Goal: Task Accomplishment & Management: Manage account settings

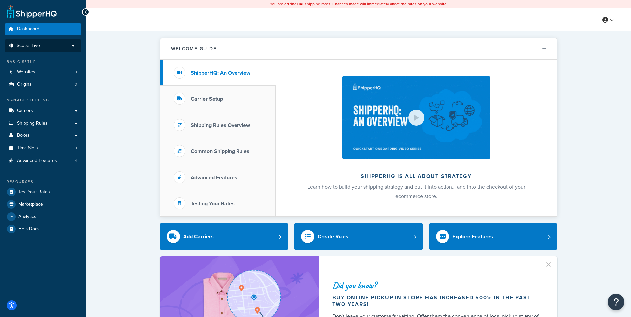
click at [51, 43] on p "Scope: Live" at bounding box center [43, 46] width 70 height 6
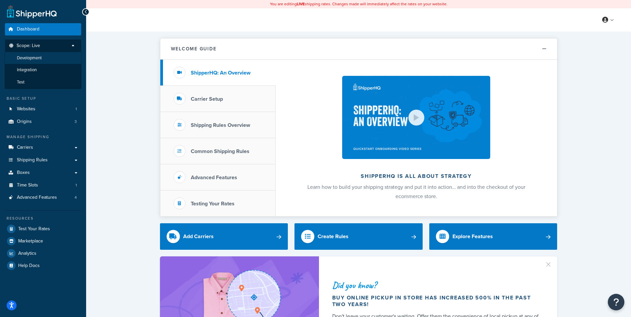
click at [41, 56] on span "Development" at bounding box center [29, 58] width 25 height 6
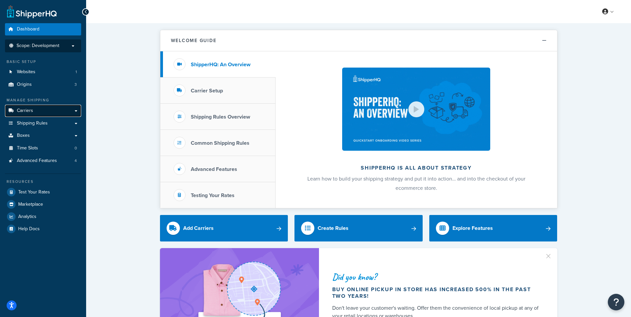
click at [37, 109] on link "Carriers" at bounding box center [43, 111] width 76 height 12
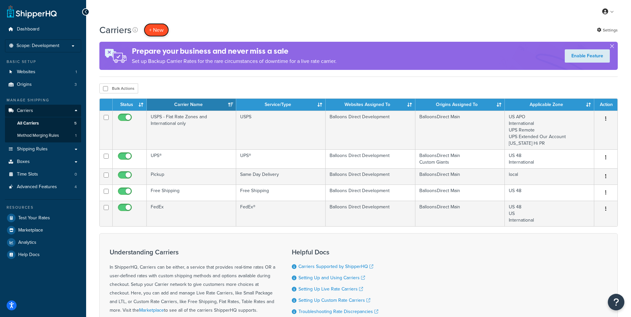
click at [159, 30] on button "+ New" at bounding box center [156, 30] width 25 height 14
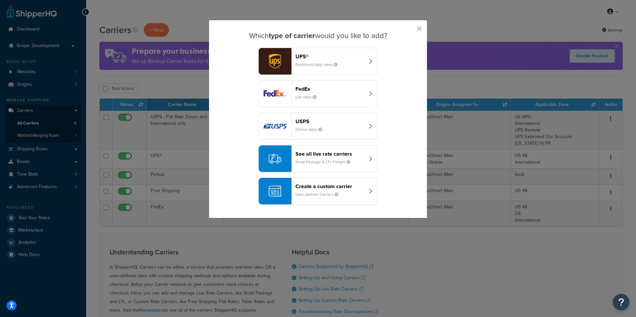
click at [321, 185] on header "Create a custom carrier" at bounding box center [329, 186] width 69 height 6
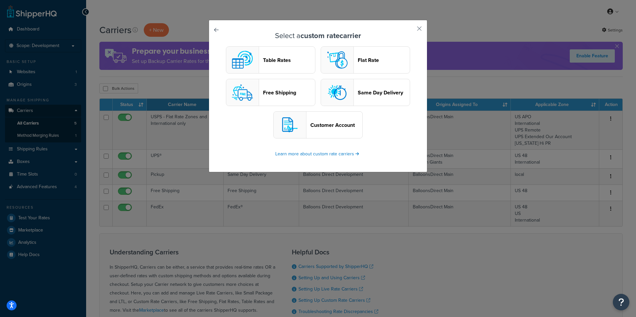
click at [368, 61] on header "Flat Rate" at bounding box center [384, 60] width 52 height 6
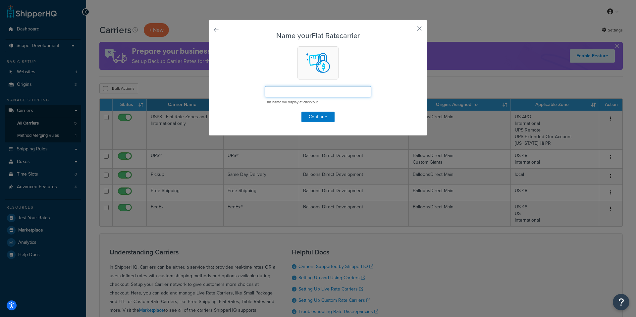
click at [312, 88] on input "text" at bounding box center [318, 91] width 106 height 11
type input "Flat Rate lowest cost"
click at [316, 116] on button "Continue" at bounding box center [317, 117] width 33 height 11
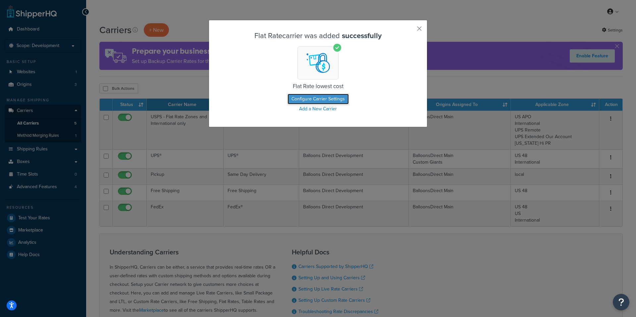
click at [310, 97] on button "Configure Carrier Settings" at bounding box center [317, 99] width 61 height 11
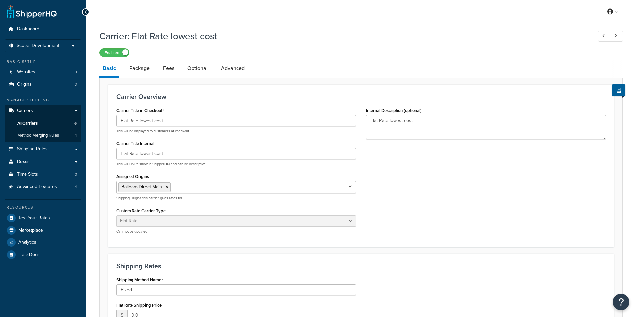
select select "flat"
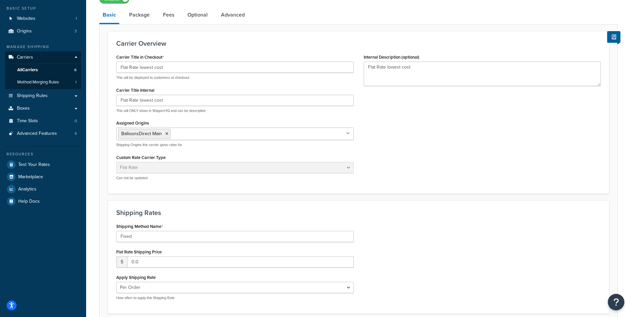
scroll to position [66, 0]
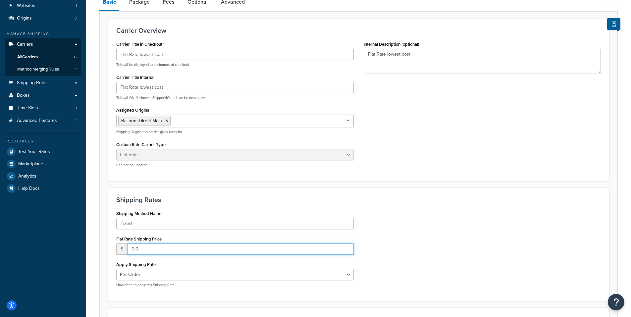
drag, startPoint x: 157, startPoint y: 250, endPoint x: 124, endPoint y: 245, distance: 33.1
click at [124, 245] on div "$ 0.0" at bounding box center [234, 248] width 237 height 11
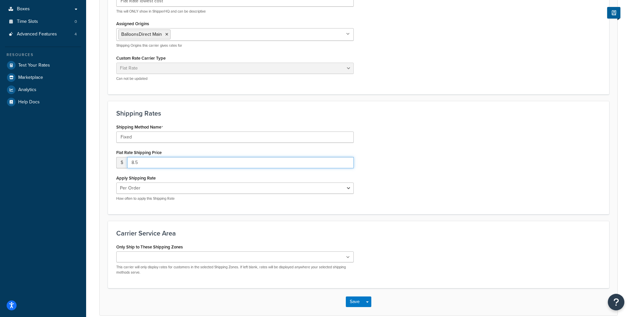
scroll to position [166, 0]
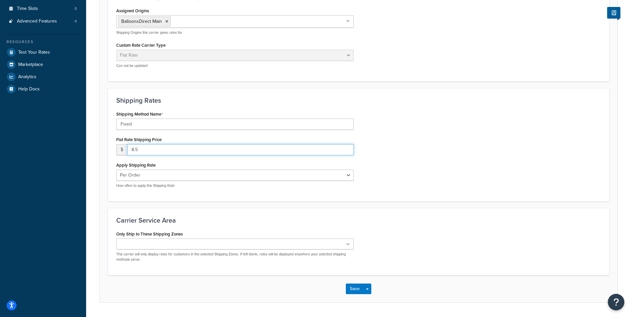
type input "8.5"
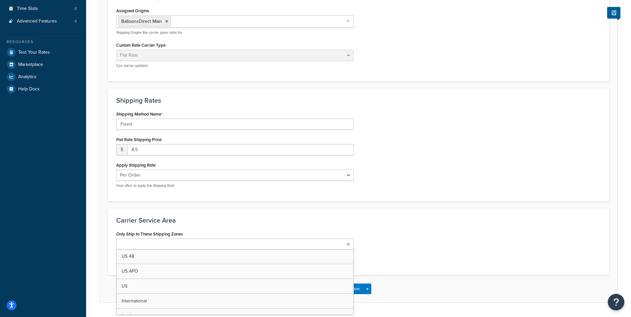
click at [349, 246] on icon at bounding box center [348, 244] width 3 height 4
click at [383, 264] on div "Only Ship to These Shipping Zones US 48 US APO US International local Force UPS…" at bounding box center [358, 248] width 494 height 39
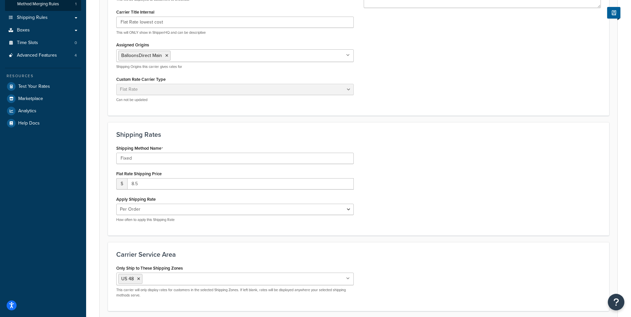
scroll to position [0, 0]
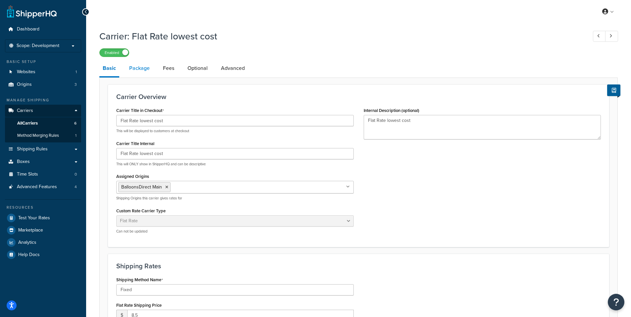
click at [143, 69] on link "Package" at bounding box center [139, 68] width 27 height 16
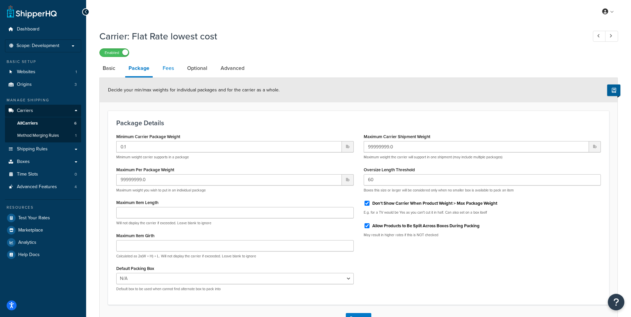
click at [169, 69] on link "Fees" at bounding box center [168, 68] width 18 height 16
select select "AFTER"
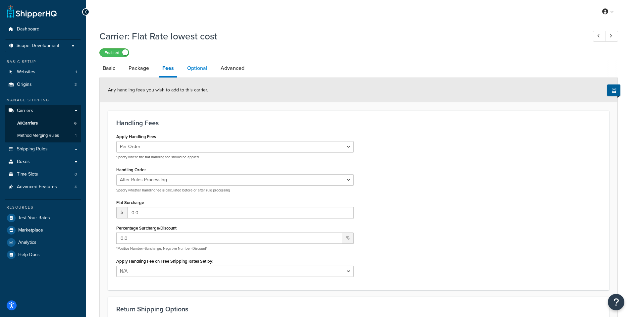
click at [199, 69] on link "Optional" at bounding box center [197, 68] width 27 height 16
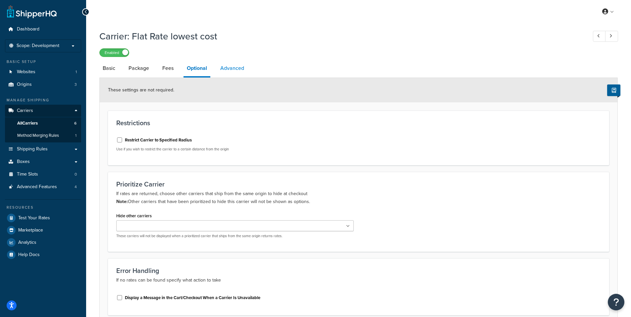
click at [232, 69] on link "Advanced" at bounding box center [232, 68] width 30 height 16
select select "false"
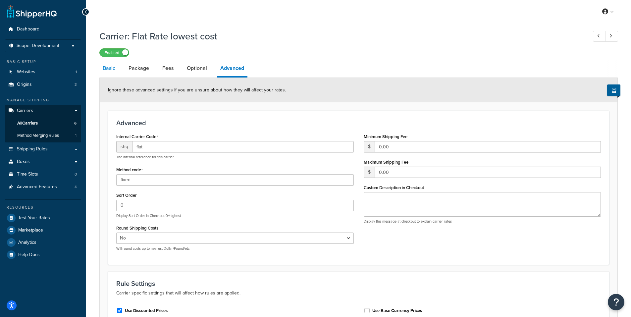
click at [110, 70] on link "Basic" at bounding box center [108, 68] width 19 height 16
select select "flat"
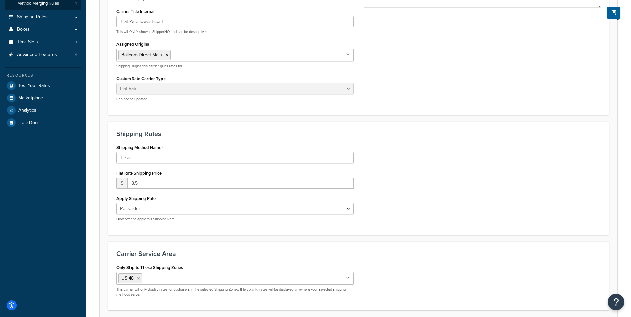
scroll to position [132, 0]
drag, startPoint x: 136, startPoint y: 182, endPoint x: 122, endPoint y: 185, distance: 13.7
click at [122, 185] on div "$ 8.5" at bounding box center [234, 182] width 237 height 11
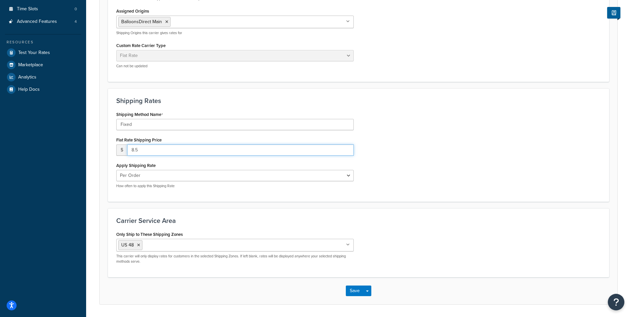
scroll to position [166, 0]
click at [216, 188] on p "How often to apply this Shipping Rate" at bounding box center [234, 185] width 237 height 5
click at [133, 150] on input "8.5" at bounding box center [240, 149] width 226 height 11
type input "9.5"
click at [181, 164] on div "Apply Shipping Rate Per Order Per Item Per Package How often to apply this Ship…" at bounding box center [234, 174] width 237 height 28
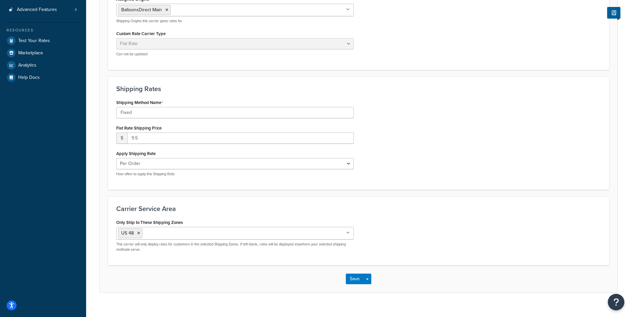
scroll to position [187, 0]
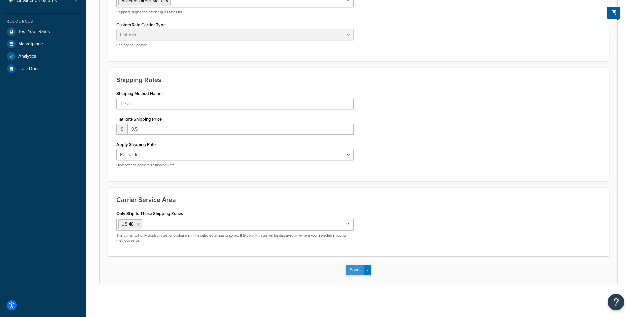
click at [357, 269] on button "Save" at bounding box center [355, 270] width 18 height 11
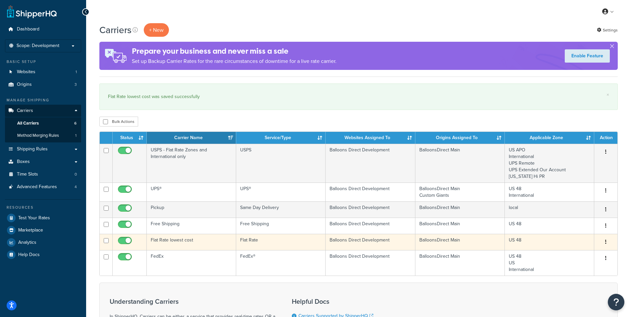
click at [605, 241] on icon "button" at bounding box center [605, 241] width 1 height 5
click at [568, 253] on link "Edit" at bounding box center [579, 256] width 52 height 14
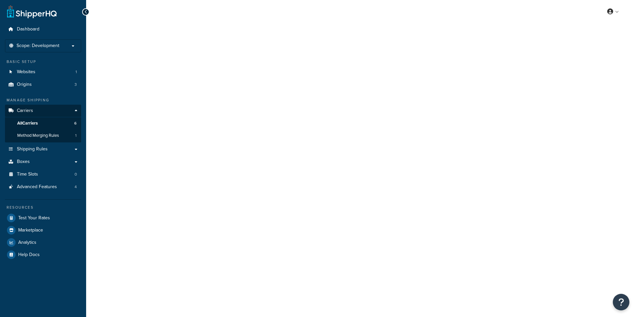
select select "flat"
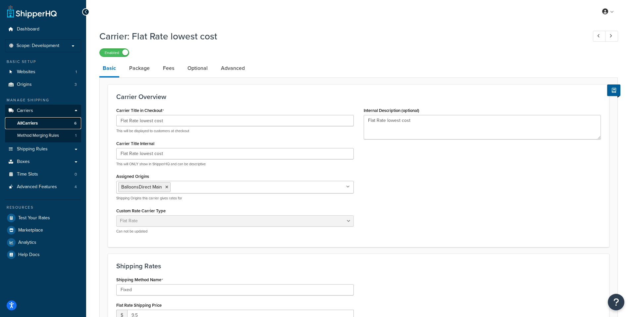
click at [42, 121] on link "All Carriers 6" at bounding box center [43, 123] width 76 height 12
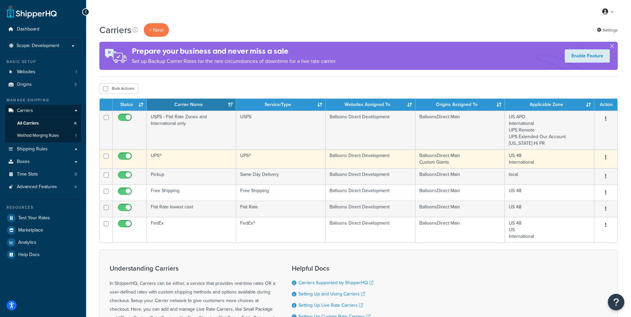
click at [601, 155] on div "Edit Duplicate Delete" at bounding box center [605, 157] width 15 height 11
click at [605, 156] on button "button" at bounding box center [605, 157] width 9 height 11
click at [569, 168] on link "Edit" at bounding box center [579, 171] width 52 height 14
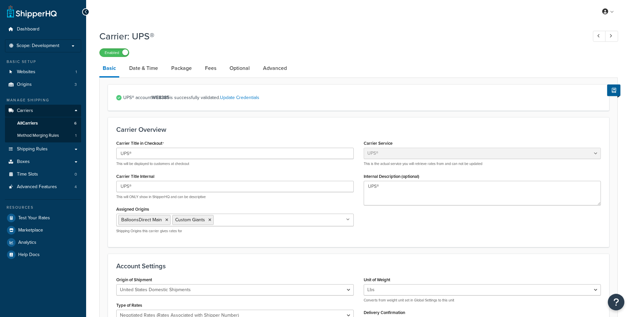
select select "ups"
click at [31, 121] on span "All Carriers" at bounding box center [27, 124] width 21 height 6
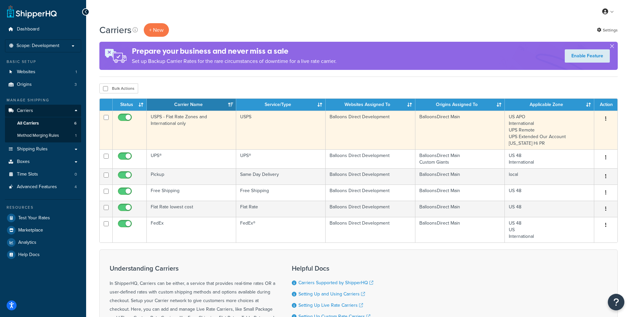
click at [603, 119] on button "button" at bounding box center [605, 119] width 9 height 11
click at [570, 130] on link "Edit" at bounding box center [579, 132] width 52 height 14
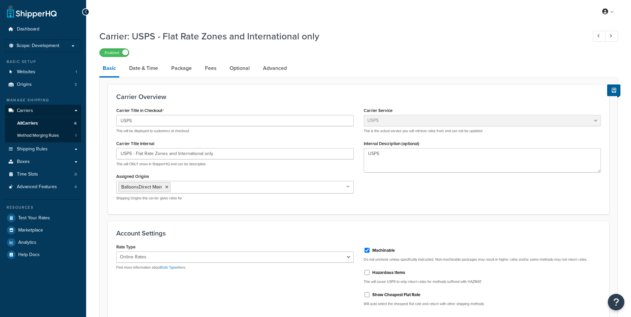
select select "usps"
select select "ONLINE"
click at [147, 68] on link "Date & Time" at bounding box center [143, 68] width 35 height 16
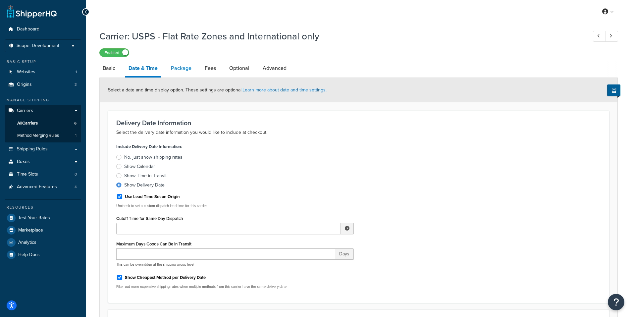
click at [185, 68] on link "Package" at bounding box center [181, 68] width 27 height 16
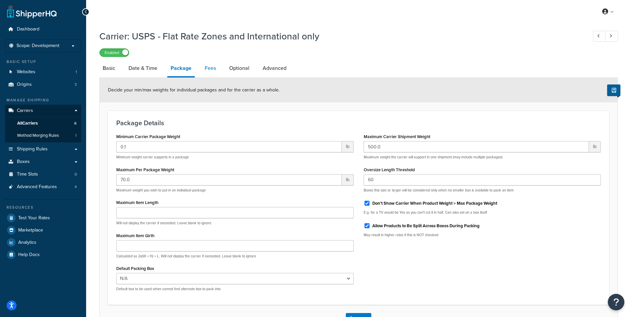
drag, startPoint x: 213, startPoint y: 68, endPoint x: 231, endPoint y: 70, distance: 18.7
click at [213, 68] on link "Fees" at bounding box center [210, 68] width 18 height 16
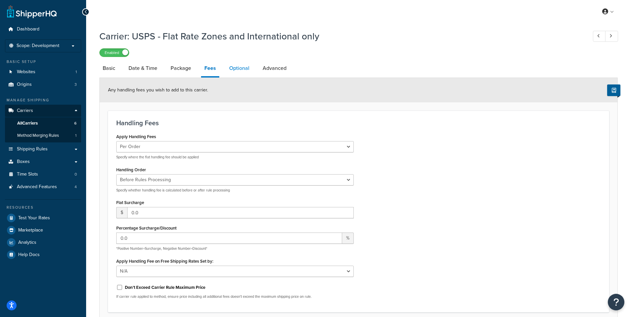
click at [240, 70] on link "Optional" at bounding box center [239, 68] width 27 height 16
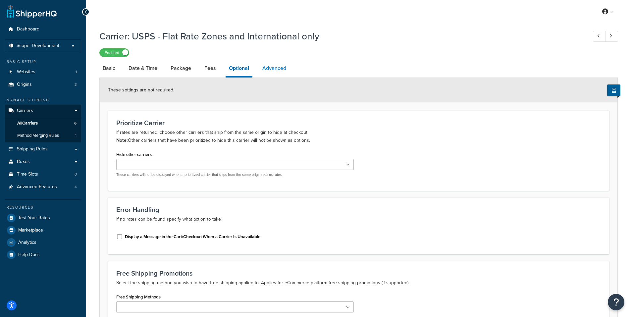
click at [277, 69] on link "Advanced" at bounding box center [274, 68] width 30 height 16
select select "false"
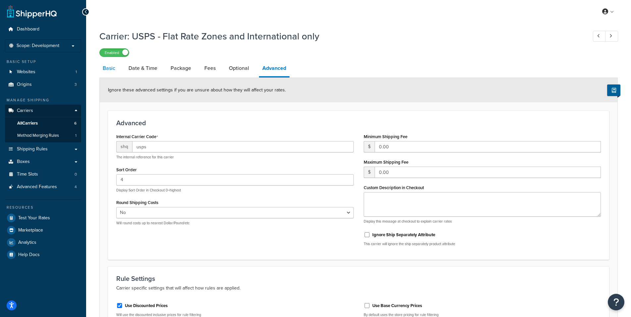
click at [111, 69] on link "Basic" at bounding box center [108, 68] width 19 height 16
select select "usps"
select select "ONLINE"
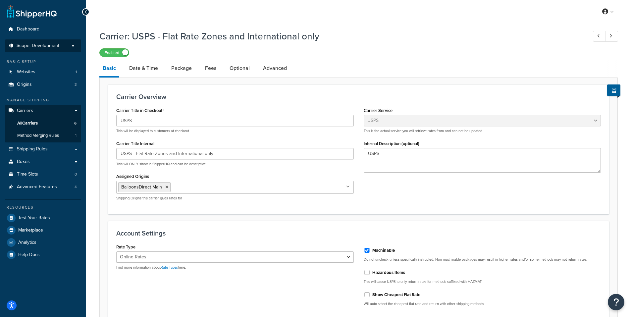
click at [41, 46] on span "Scope: Development" at bounding box center [38, 46] width 43 height 6
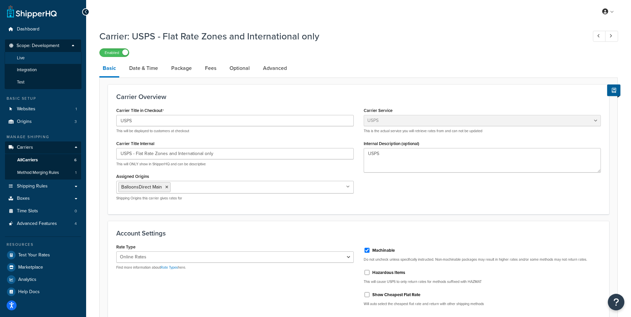
click at [23, 57] on span "Live" at bounding box center [21, 58] width 8 height 6
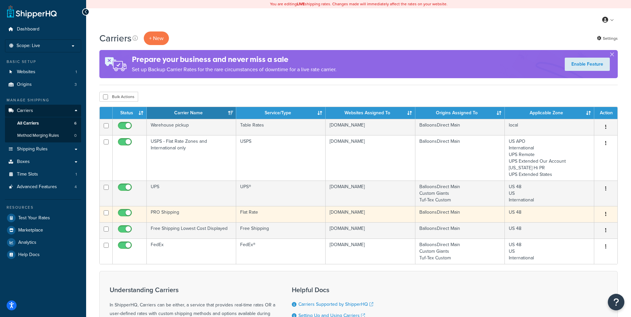
click at [120, 214] on input "checkbox" at bounding box center [126, 214] width 18 height 8
checkbox input "false"
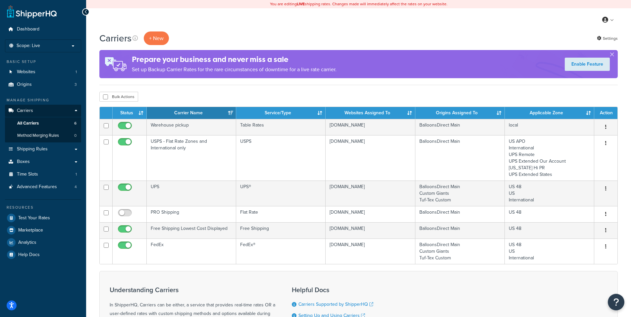
click at [317, 31] on div "My Profile Billing Global Settings Contact Us Logout" at bounding box center [358, 19] width 545 height 23
